Goal: Task Accomplishment & Management: Complete application form

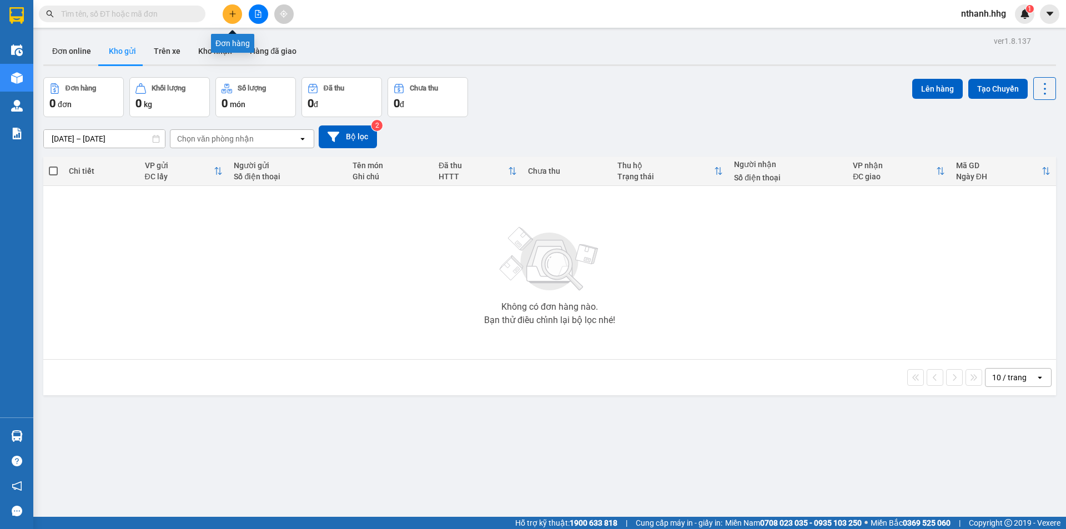
click at [228, 17] on button at bounding box center [232, 13] width 19 height 19
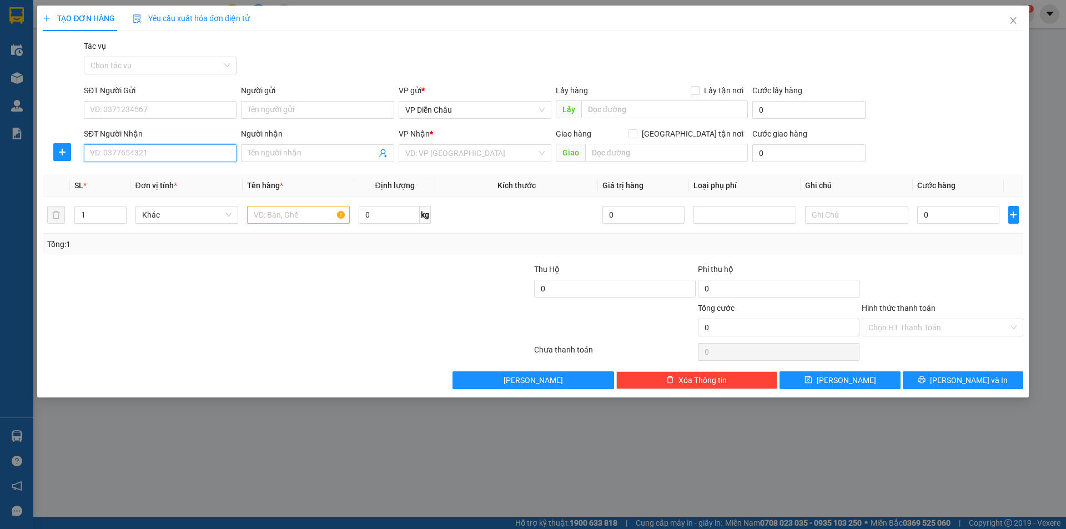
click at [139, 157] on input "SĐT Người Nhận" at bounding box center [160, 153] width 153 height 18
type input "0905442579"
click at [180, 113] on input "SĐT Người Gửi" at bounding box center [160, 110] width 153 height 18
type input "0974961537"
click at [320, 99] on div "Người gửi" at bounding box center [317, 92] width 153 height 17
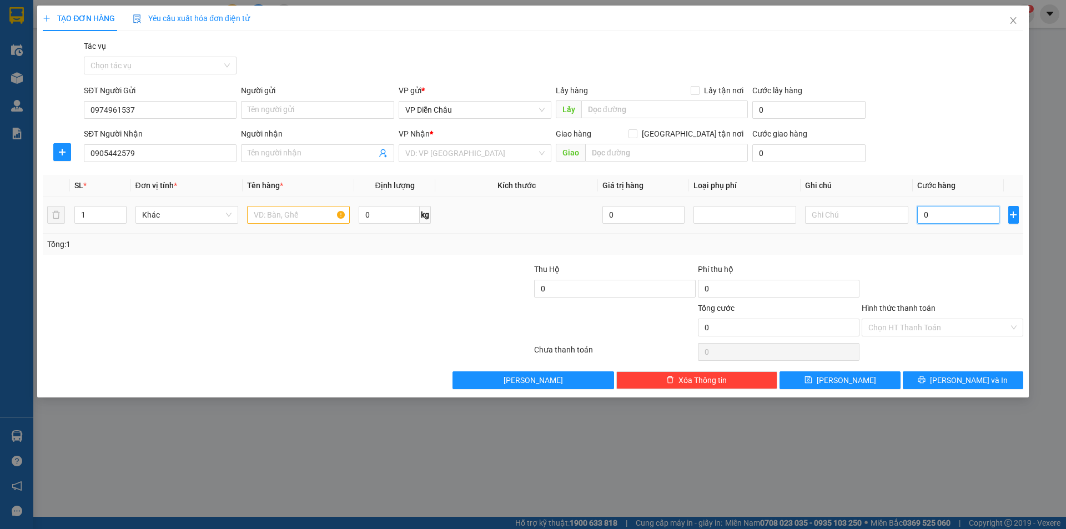
click at [939, 216] on input "0" at bounding box center [958, 215] width 83 height 18
click at [934, 213] on input "0" at bounding box center [958, 215] width 83 height 18
click at [927, 214] on input "0" at bounding box center [958, 215] width 83 height 18
type input "05"
type input "5"
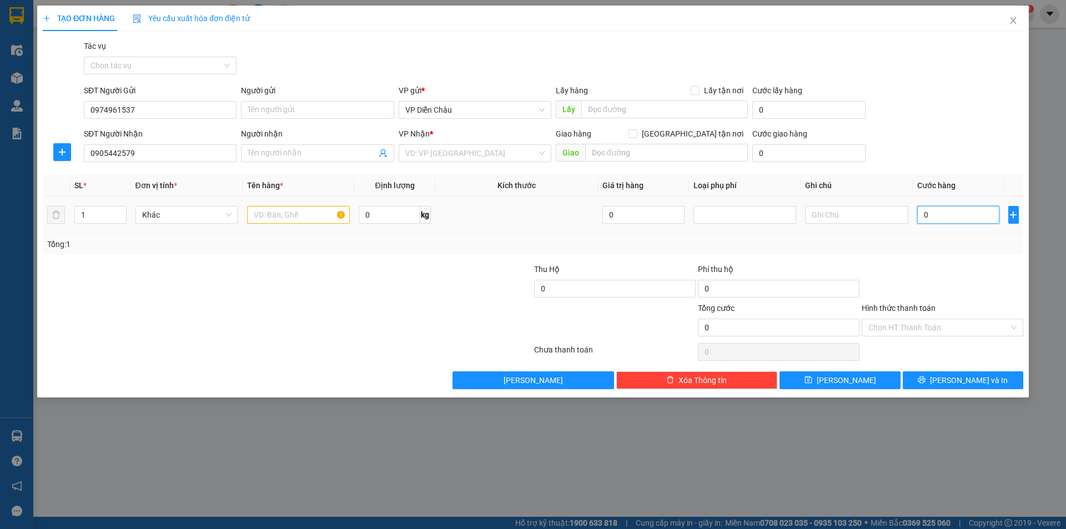
type input "5"
type input "050"
type input "50"
type input "0.500"
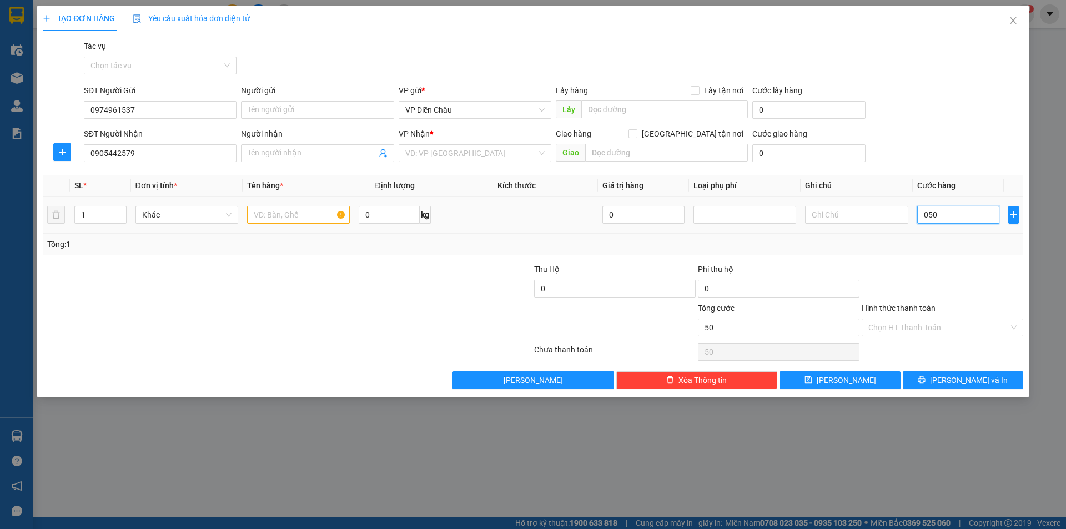
type input "500"
type input "05.000"
type input "5.000"
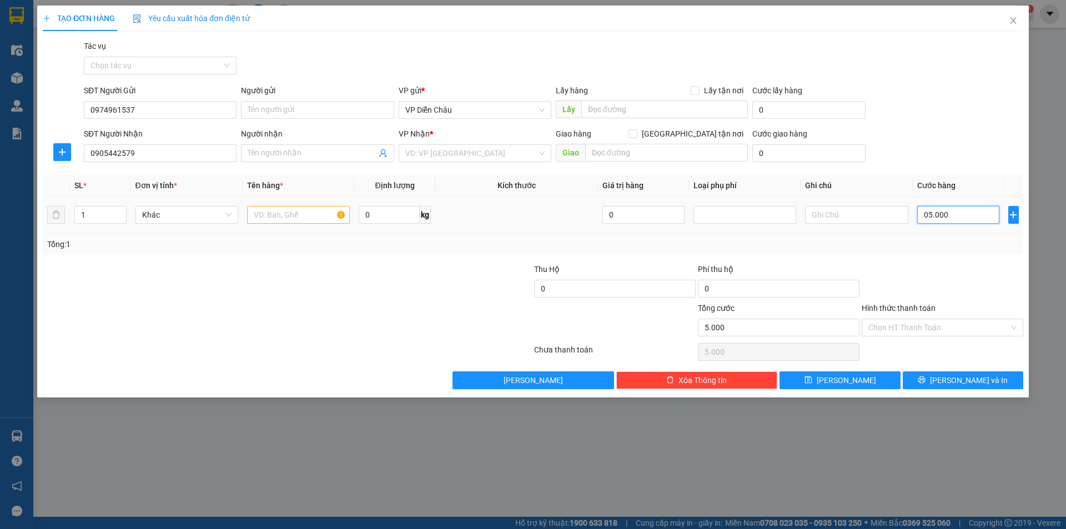
type input "050.000"
type input "50.000"
type input "0.500.000"
type input "500.000"
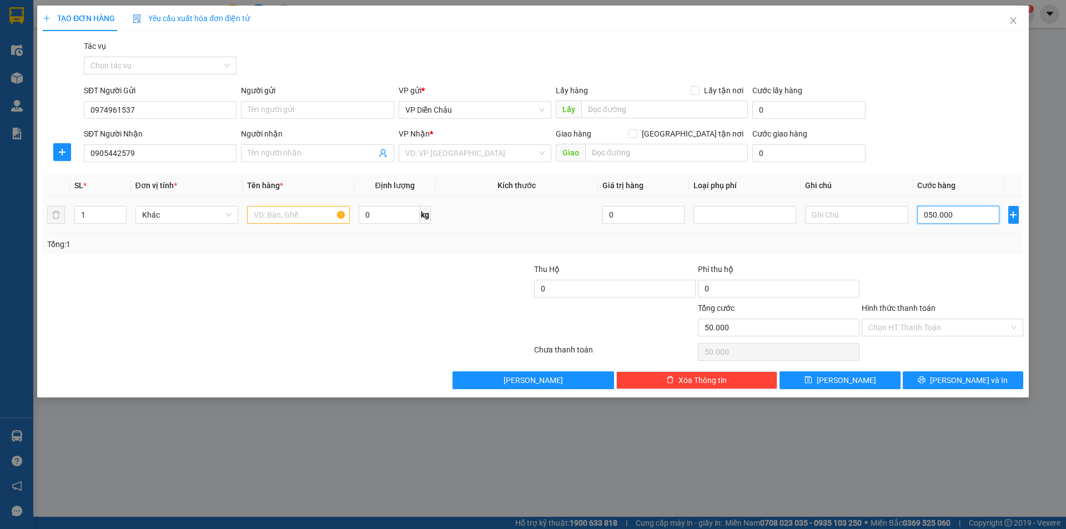
type input "500.000"
type input "050.000"
type input "50.000"
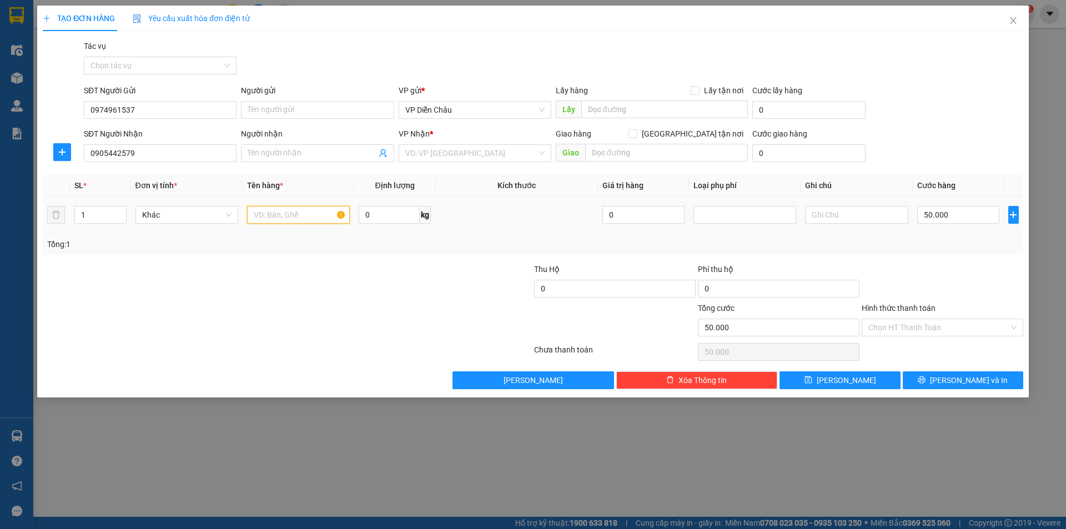
click at [311, 213] on input "text" at bounding box center [298, 215] width 103 height 18
type input "x"
click at [877, 218] on input "text" at bounding box center [856, 215] width 103 height 18
type input "t"
click at [938, 333] on input "Hình thức thanh toán" at bounding box center [938, 327] width 140 height 17
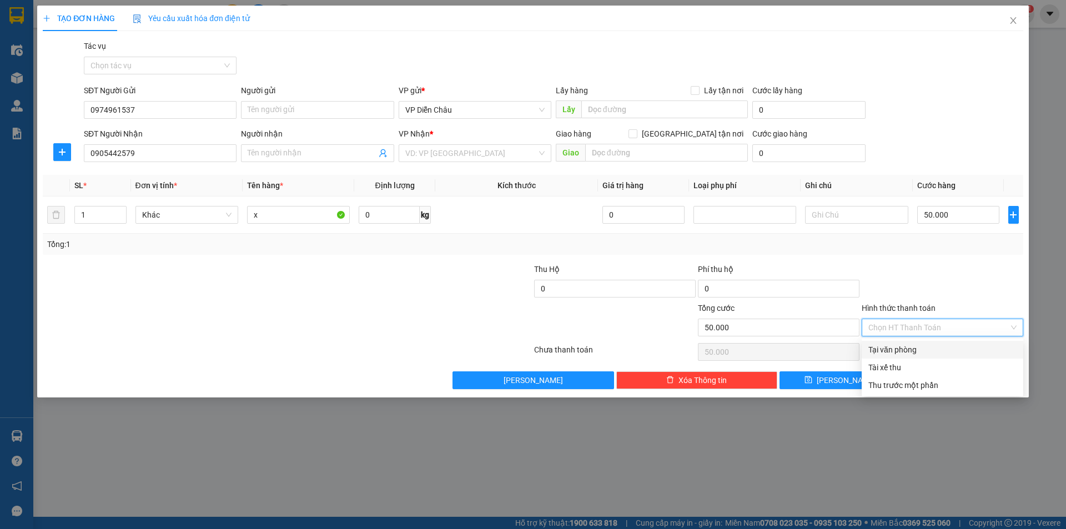
click at [924, 346] on div "Tại văn phòng" at bounding box center [942, 350] width 148 height 12
type input "0"
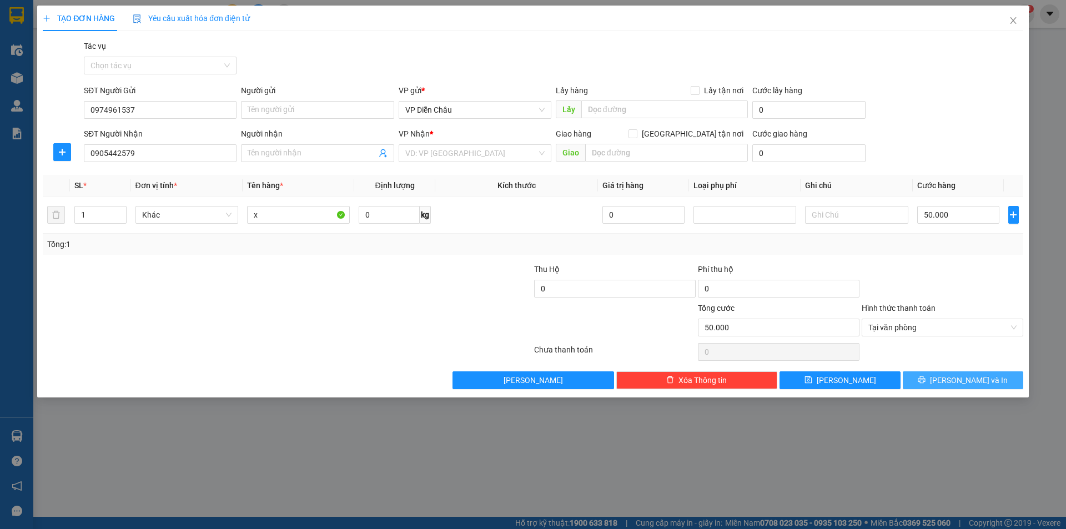
click at [991, 377] on button "[PERSON_NAME] và In" at bounding box center [963, 380] width 120 height 18
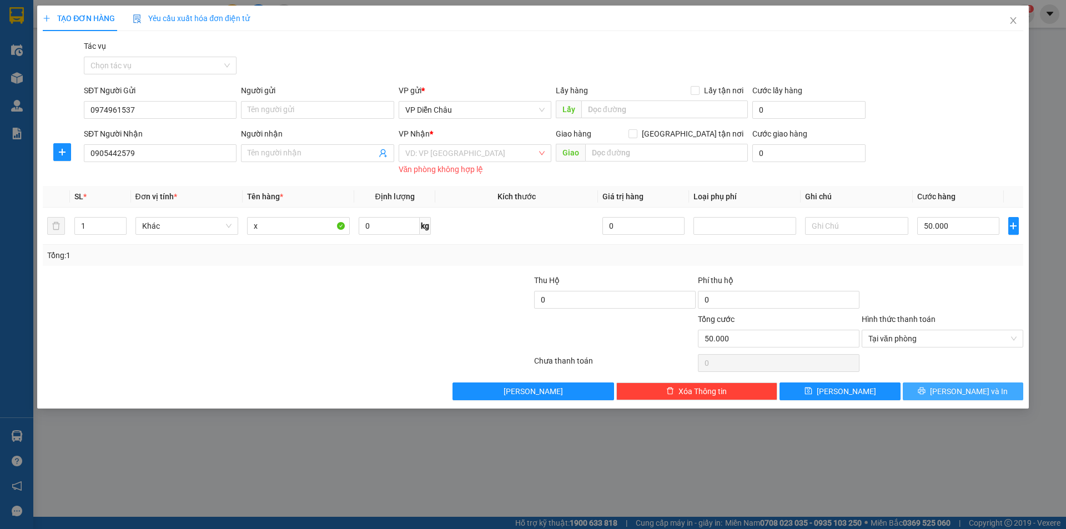
click at [955, 395] on span "[PERSON_NAME] và In" at bounding box center [969, 391] width 78 height 12
drag, startPoint x: 612, startPoint y: 162, endPoint x: 588, endPoint y: 162, distance: 23.3
click at [601, 162] on div "Giao hàng [GEOGRAPHIC_DATA] tận nơi [GEOGRAPHIC_DATA]" at bounding box center [652, 147] width 192 height 39
click at [525, 155] on input "search" at bounding box center [471, 153] width 132 height 17
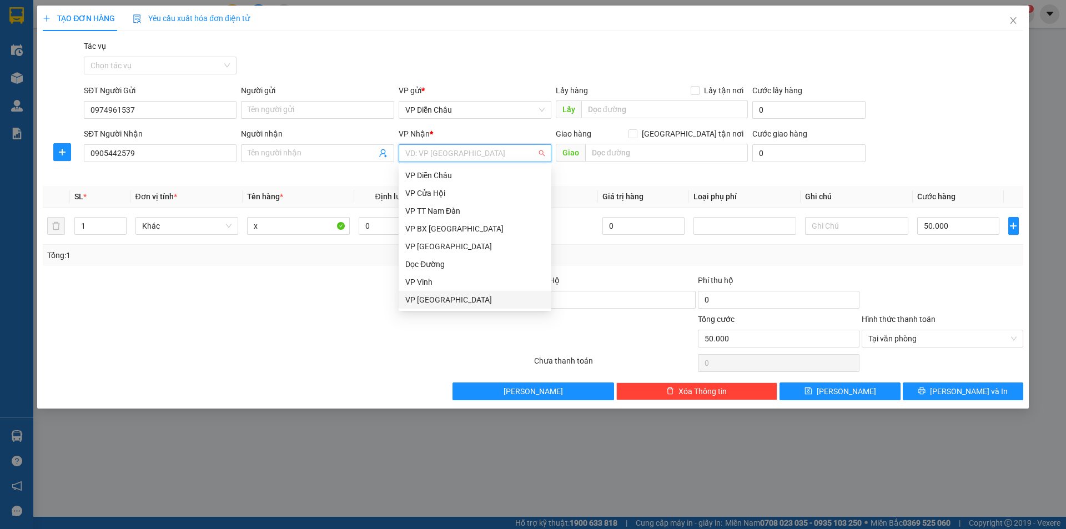
click at [510, 297] on div "VP [GEOGRAPHIC_DATA]" at bounding box center [474, 300] width 139 height 12
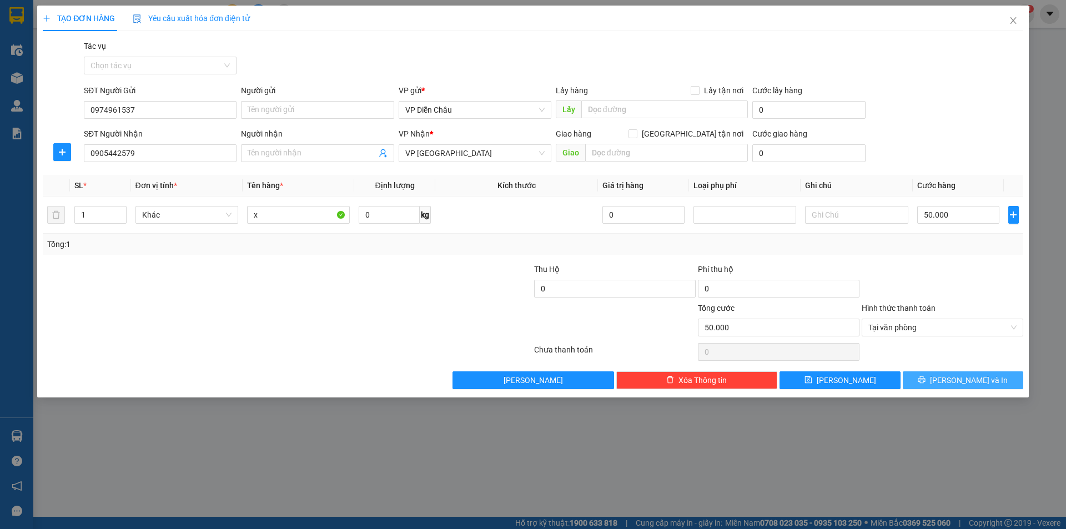
click at [932, 382] on button "[PERSON_NAME] và In" at bounding box center [963, 380] width 120 height 18
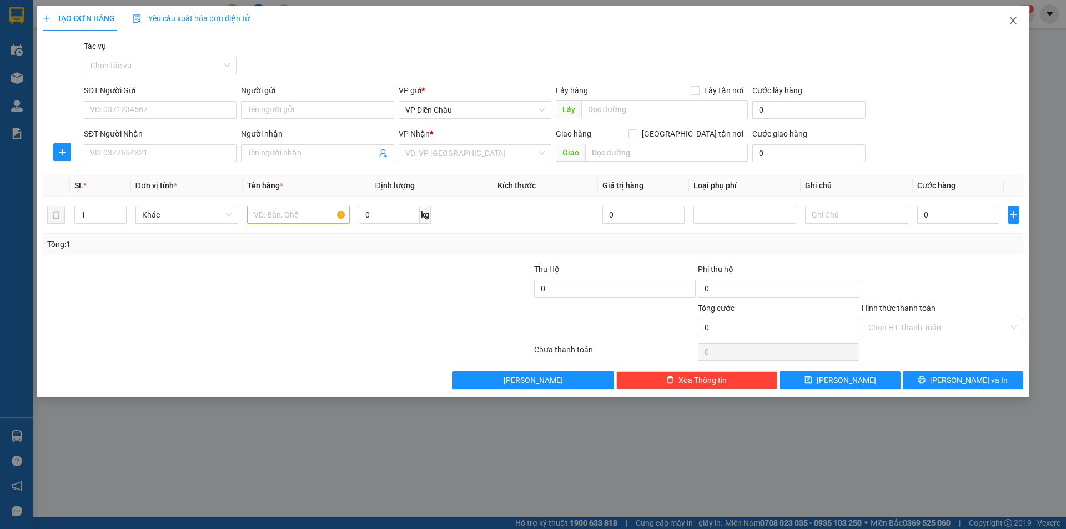
click at [1011, 18] on icon "close" at bounding box center [1013, 20] width 9 height 9
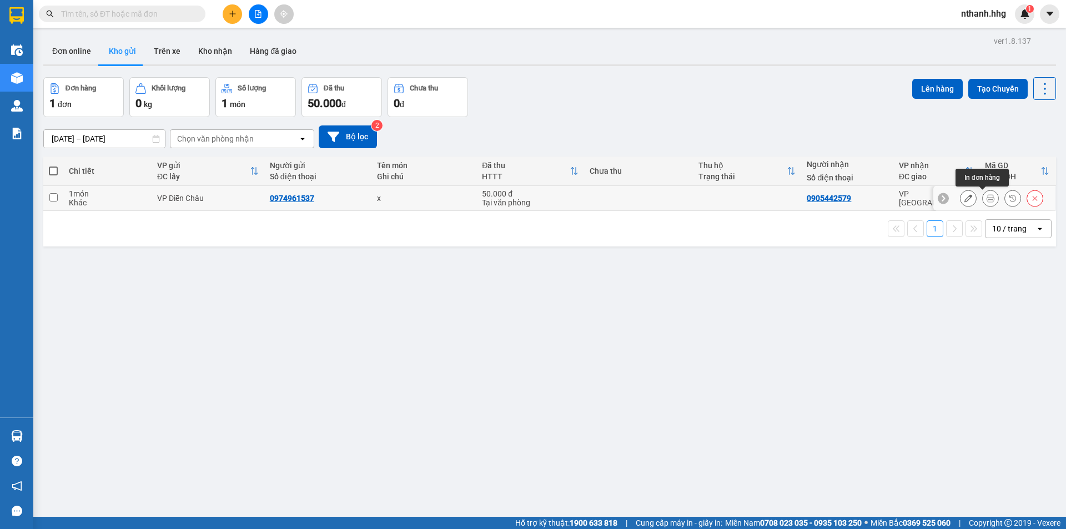
click at [986, 196] on icon at bounding box center [990, 198] width 8 height 8
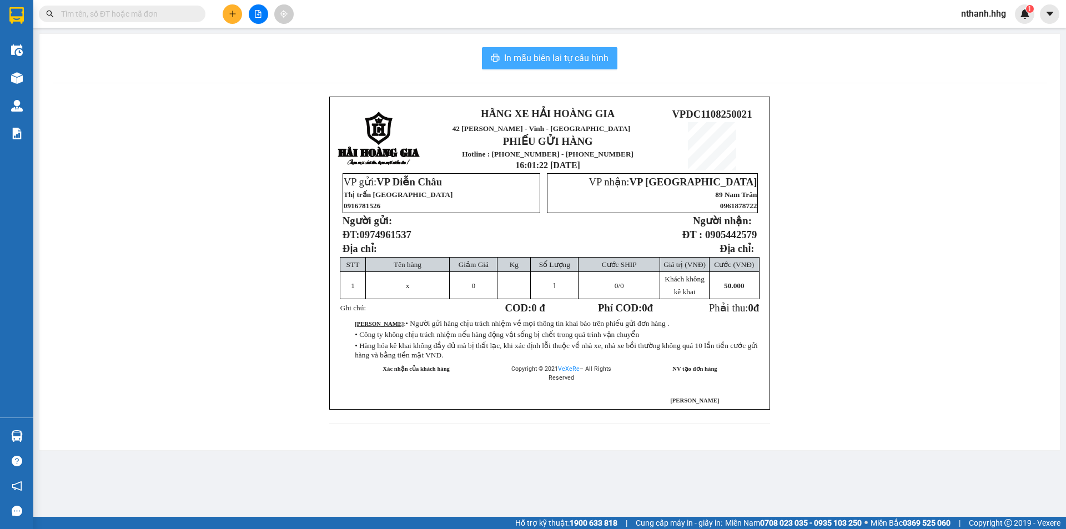
click at [602, 53] on span "In mẫu biên lai tự cấu hình" at bounding box center [556, 58] width 104 height 14
